Goal: Task Accomplishment & Management: Use online tool/utility

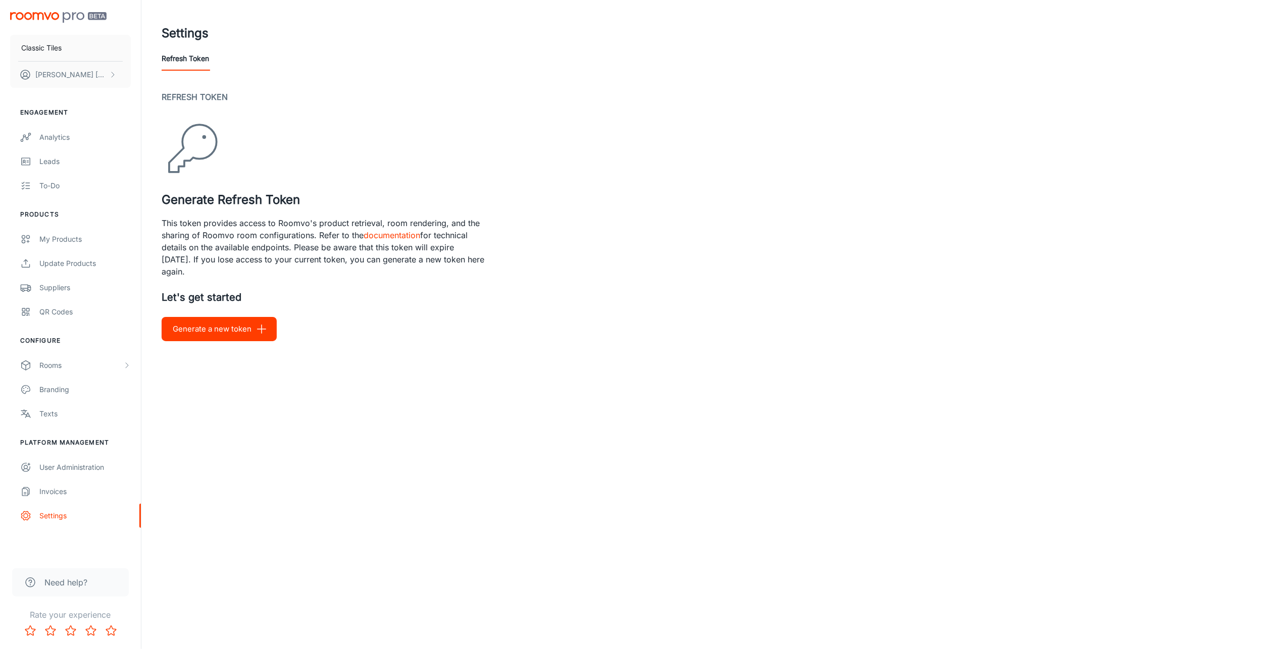
click at [242, 328] on button "Generate a new token" at bounding box center [219, 329] width 115 height 24
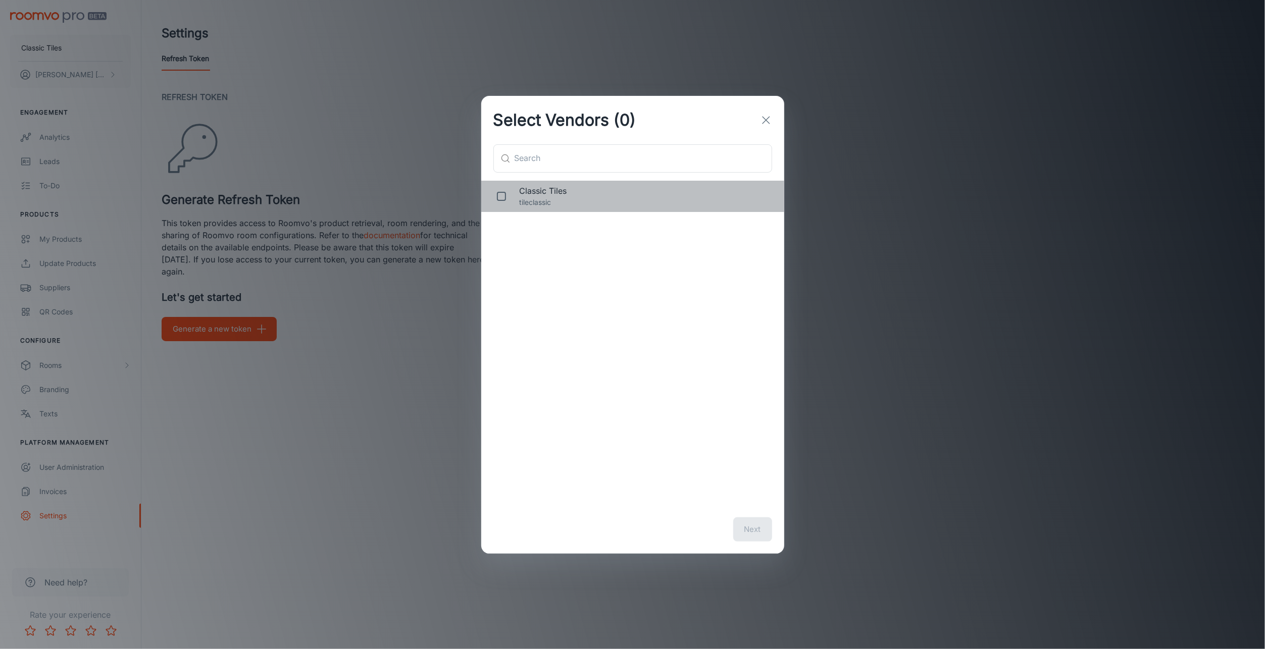
click at [535, 195] on span "Classic Tiles" at bounding box center [643, 191] width 248 height 12
checkbox input "true"
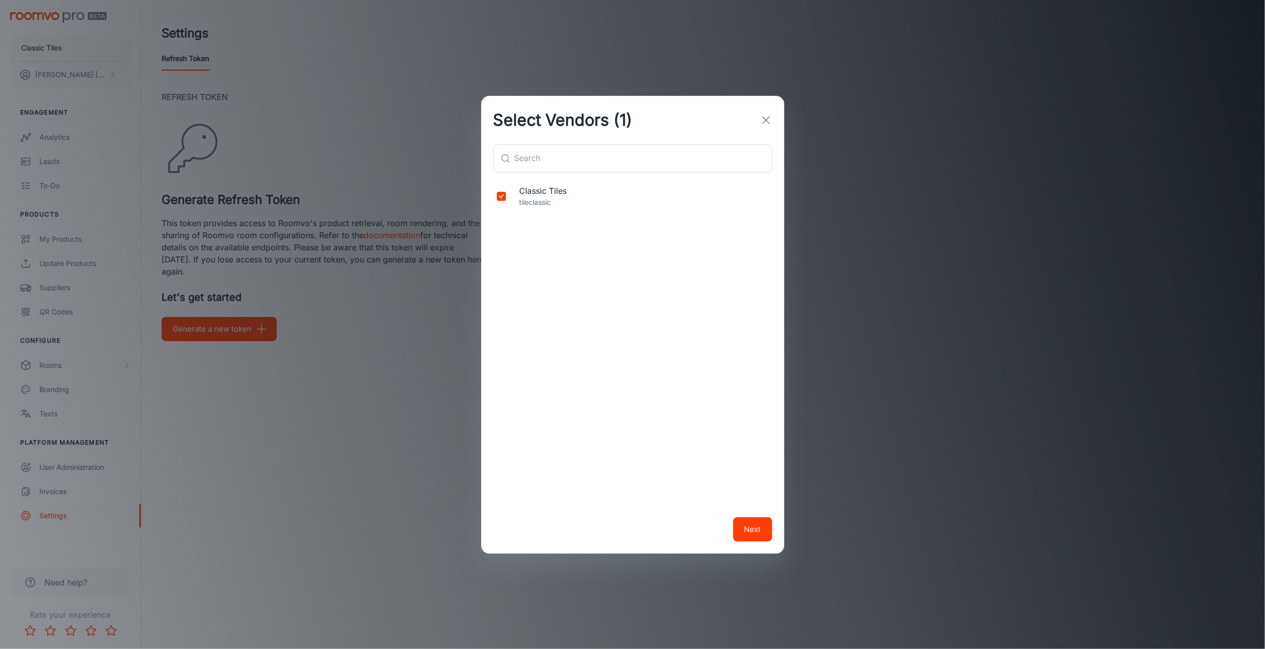
click at [746, 537] on button "Next" at bounding box center [752, 529] width 39 height 24
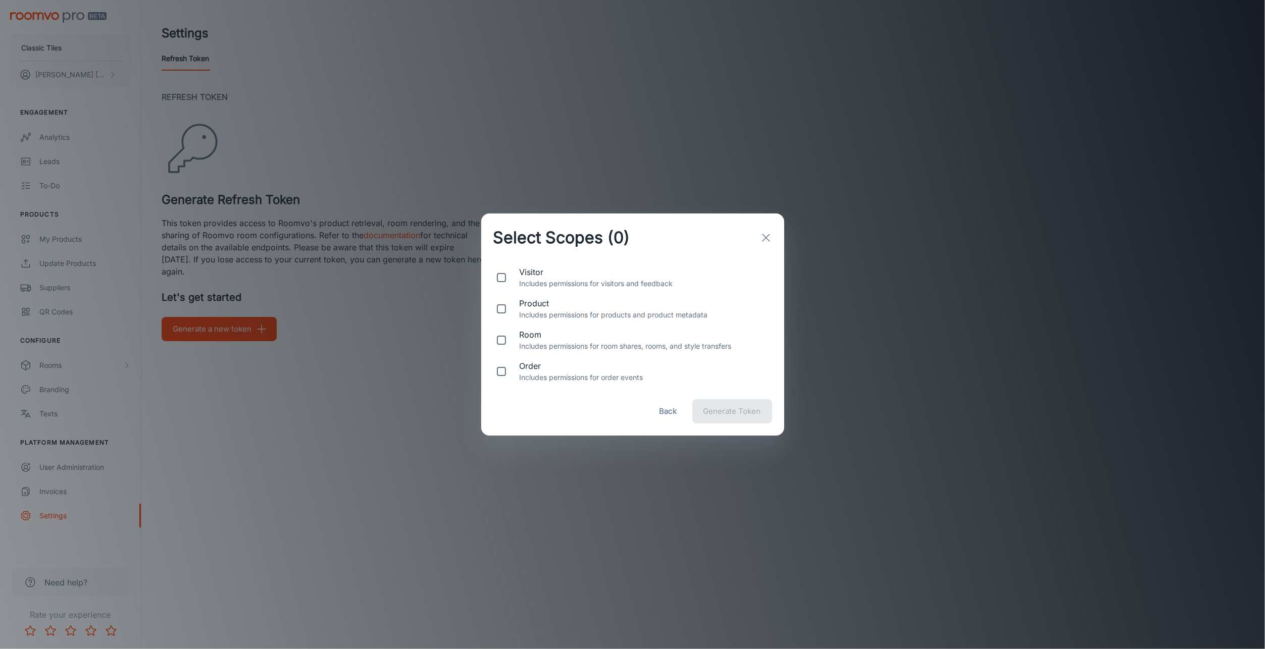
click at [500, 306] on input "checkbox" at bounding box center [501, 309] width 20 height 20
checkbox input "true"
click at [502, 342] on input "checkbox" at bounding box center [501, 340] width 20 height 20
checkbox input "true"
click at [769, 241] on line "button" at bounding box center [765, 237] width 7 height 7
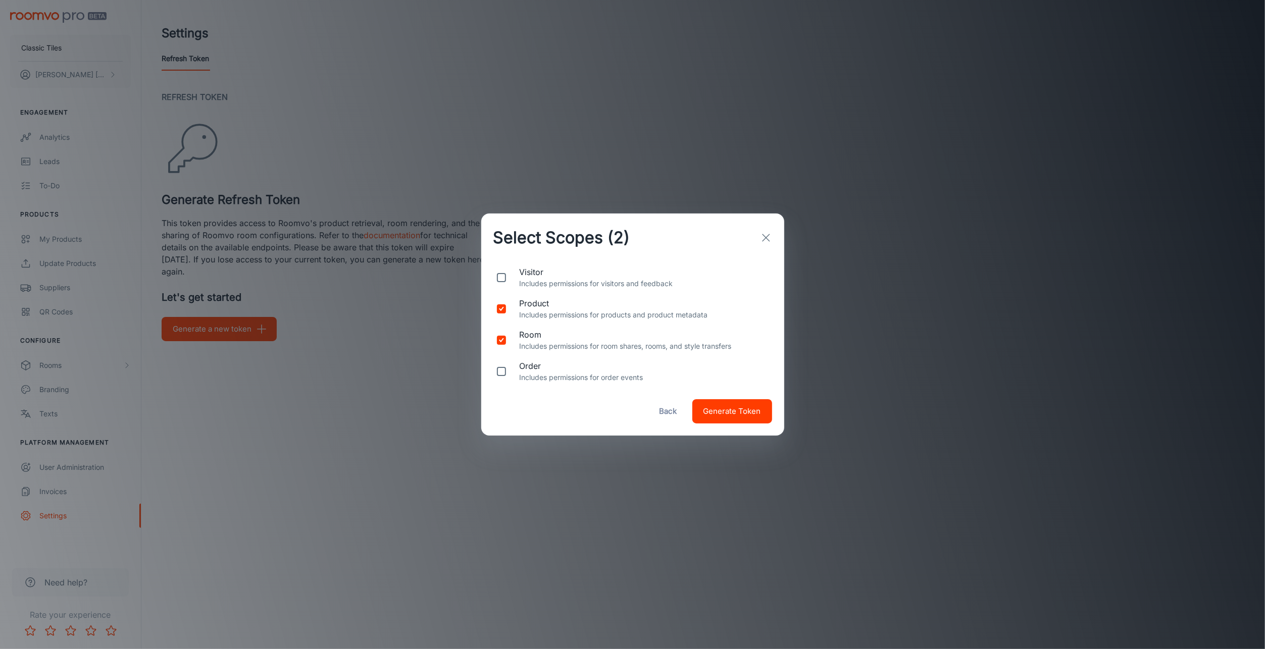
checkbox input "false"
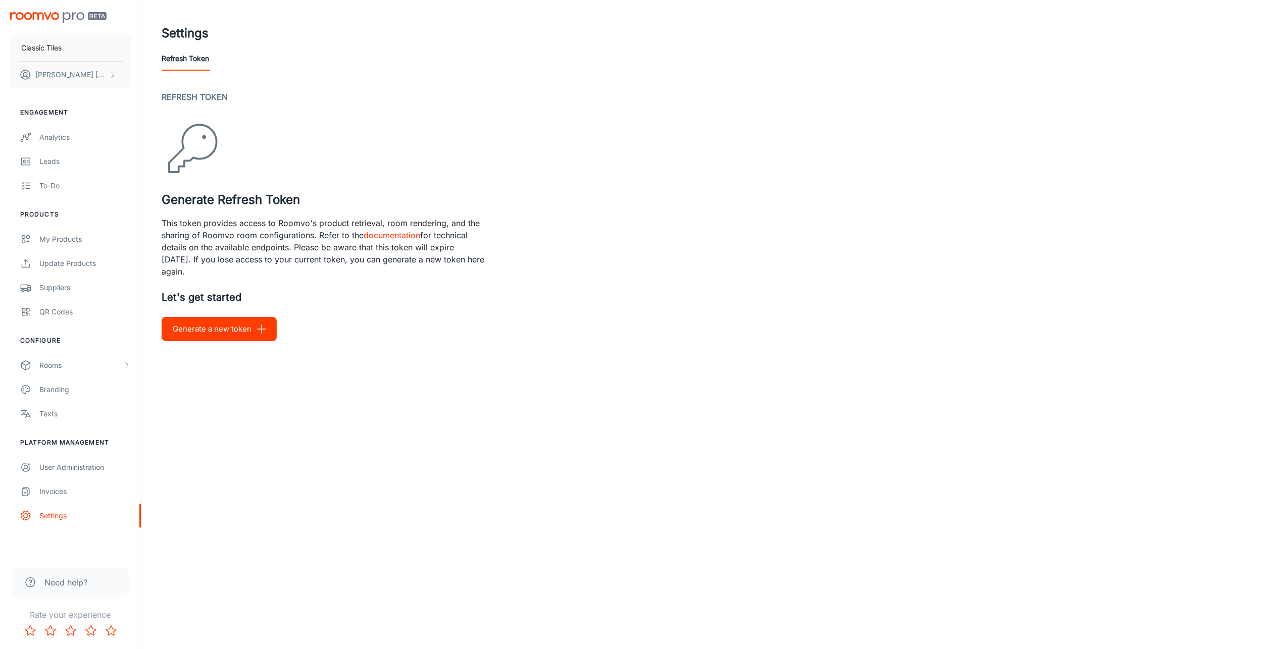
click at [218, 328] on button "Generate a new token" at bounding box center [219, 329] width 115 height 24
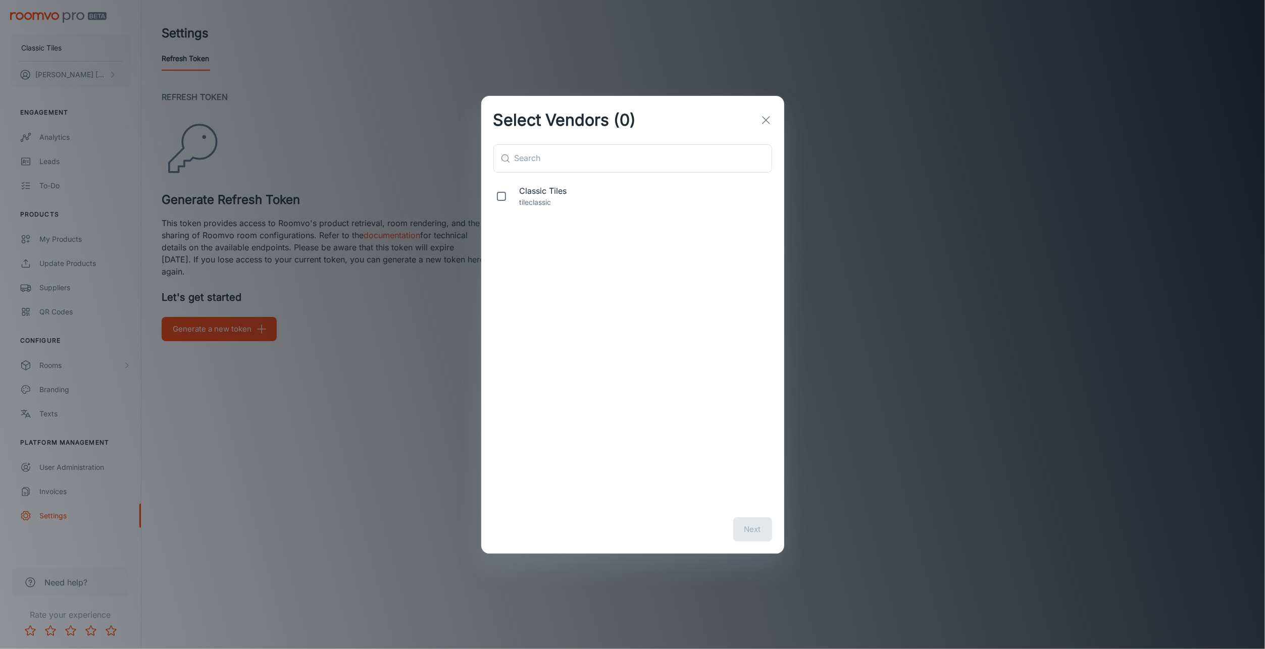
click at [539, 196] on span "Classic Tiles" at bounding box center [643, 191] width 248 height 12
checkbox input "true"
click at [751, 530] on button "Next" at bounding box center [752, 529] width 39 height 24
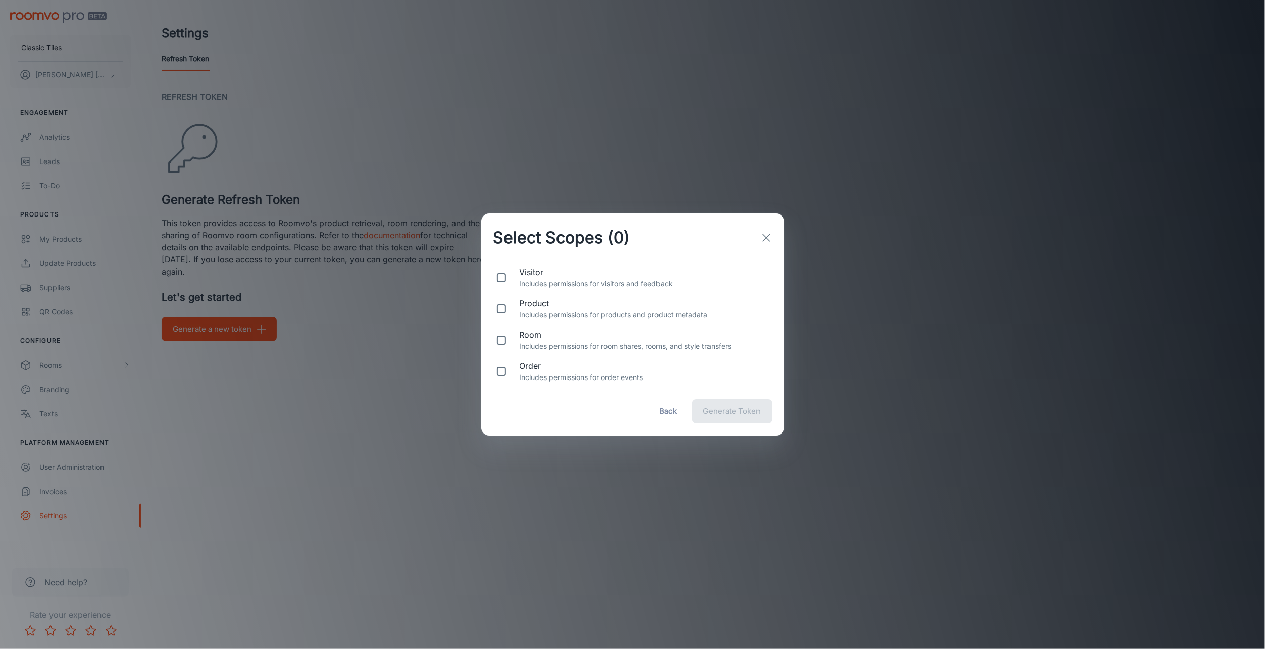
click at [503, 275] on input "checkbox" at bounding box center [501, 278] width 20 height 20
checkbox input "true"
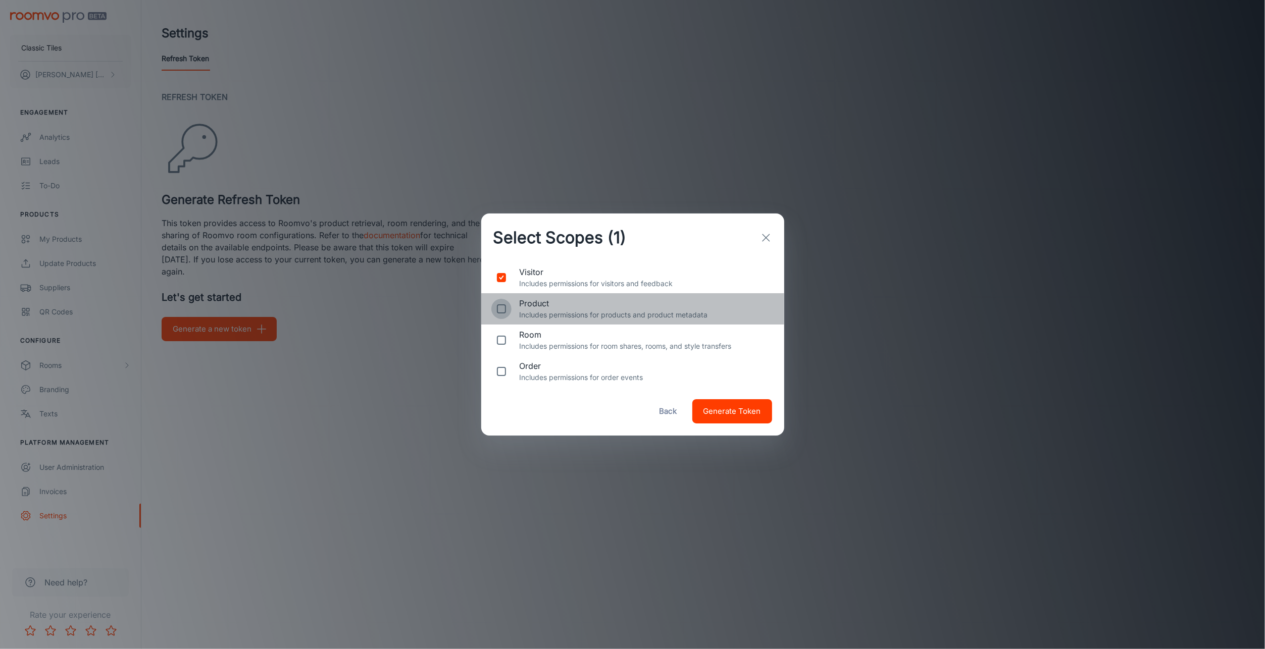
click at [502, 306] on input "checkbox" at bounding box center [501, 309] width 20 height 20
checkbox input "true"
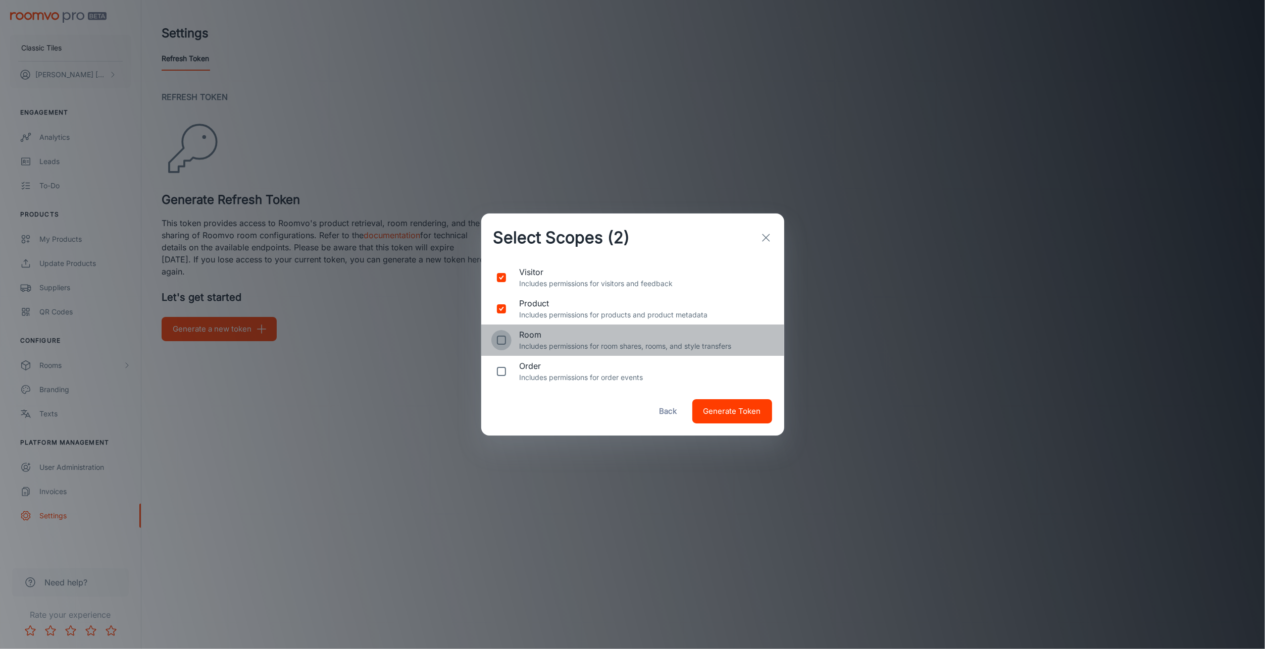
click at [505, 343] on input "checkbox" at bounding box center [501, 340] width 20 height 20
checkbox input "true"
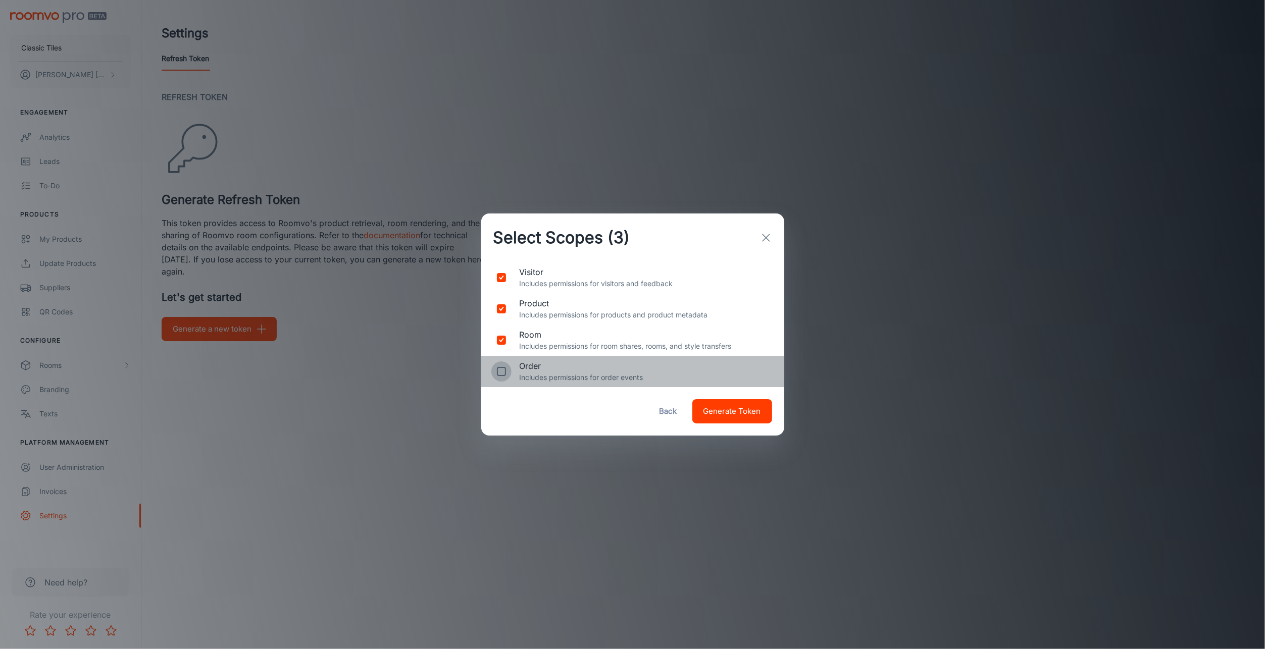
click at [498, 374] on input "checkbox" at bounding box center [501, 371] width 20 height 20
checkbox input "true"
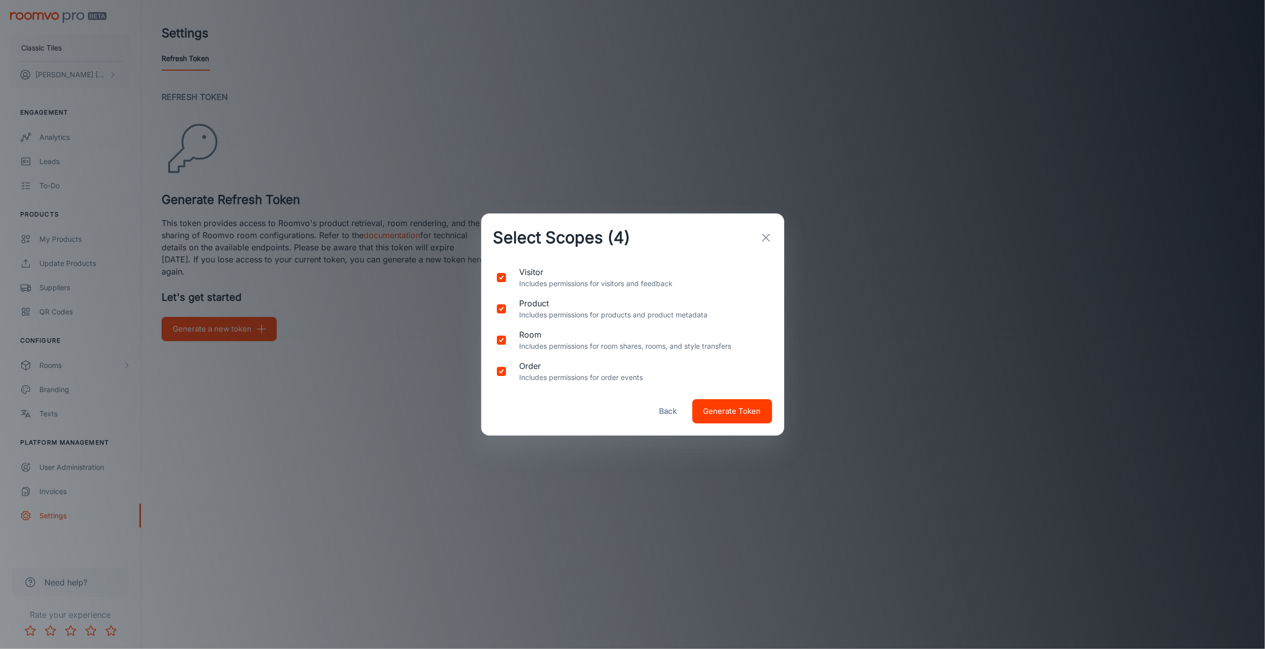
click at [746, 414] on span "Generate Token" at bounding box center [732, 411] width 58 height 13
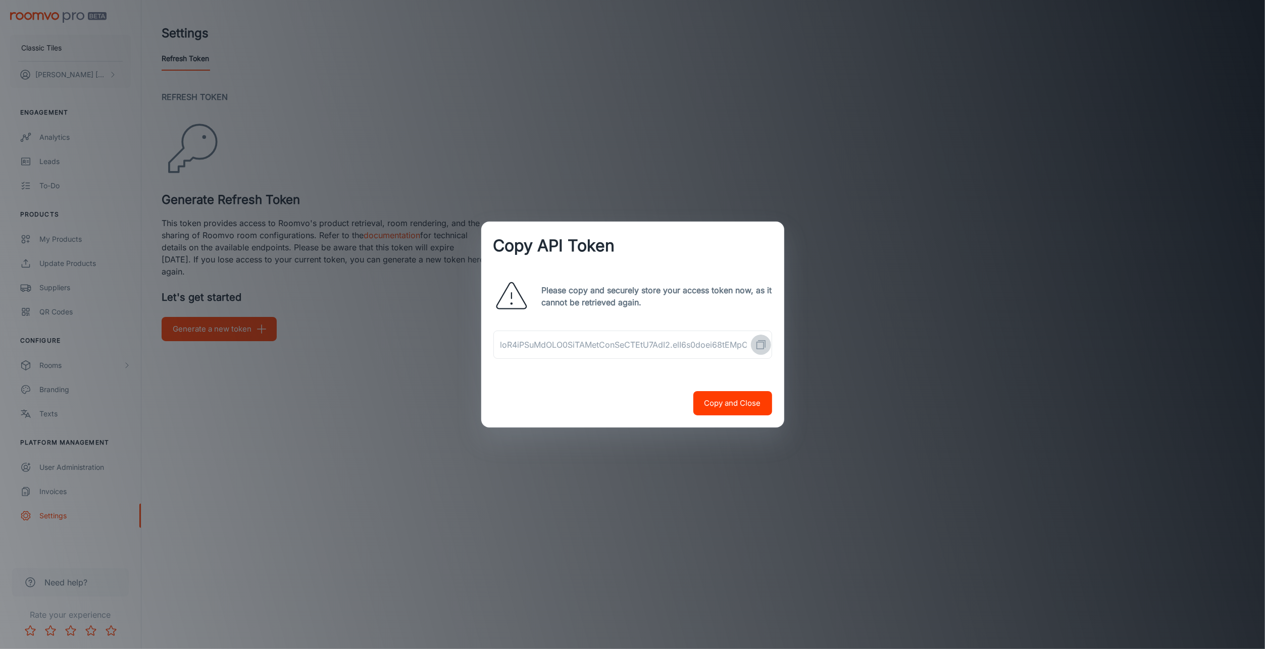
click at [760, 349] on rect "Copy API Token" at bounding box center [759, 345] width 7 height 7
drag, startPoint x: 975, startPoint y: 337, endPoint x: 981, endPoint y: 337, distance: 5.6
click at [975, 337] on div "Copy API Token Please copy and securely store your access token now, as it cann…" at bounding box center [632, 324] width 1265 height 649
click at [900, 293] on div "Copy API Token Please copy and securely store your access token now, as it cann…" at bounding box center [632, 324] width 1265 height 649
